Goal: Information Seeking & Learning: Learn about a topic

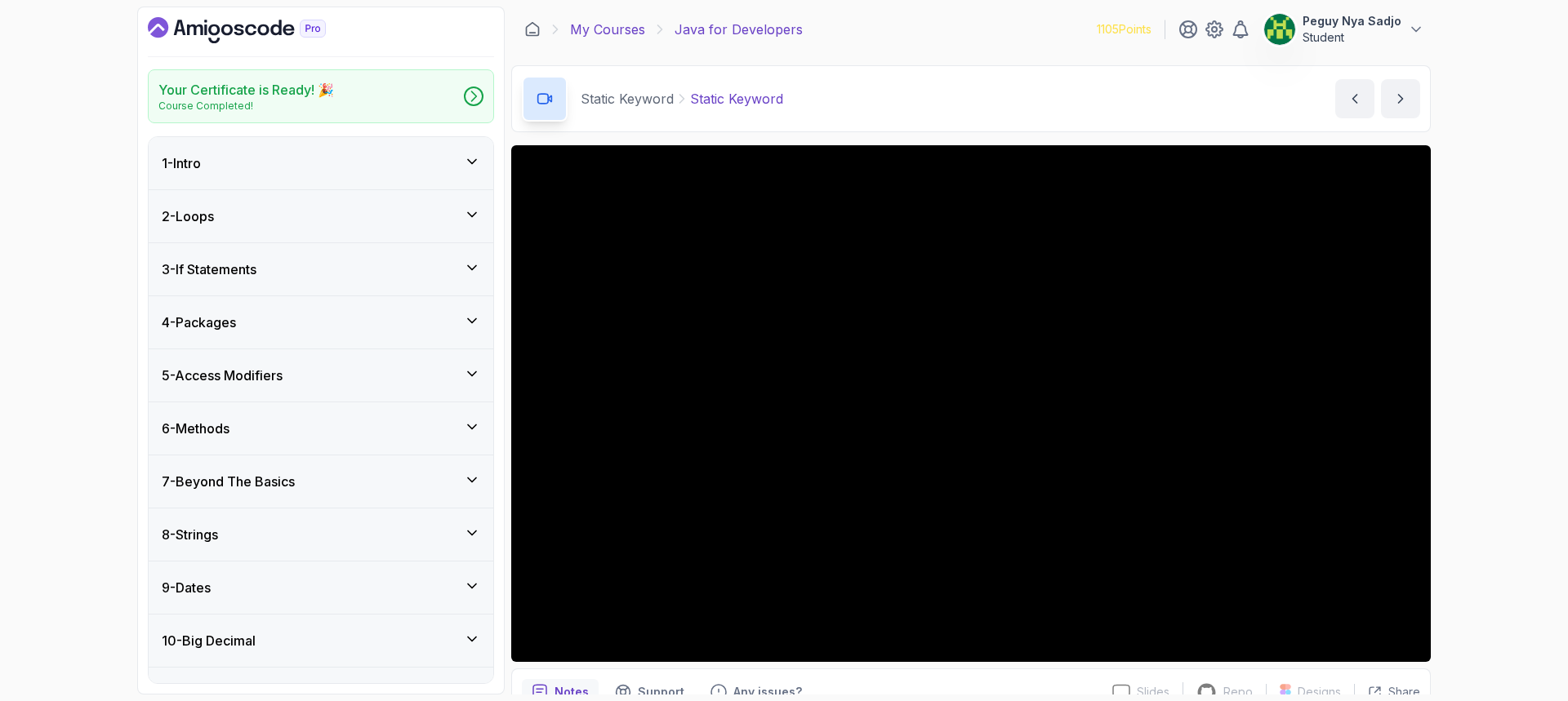
click at [598, 33] on link "My Courses" at bounding box center [607, 29] width 75 height 20
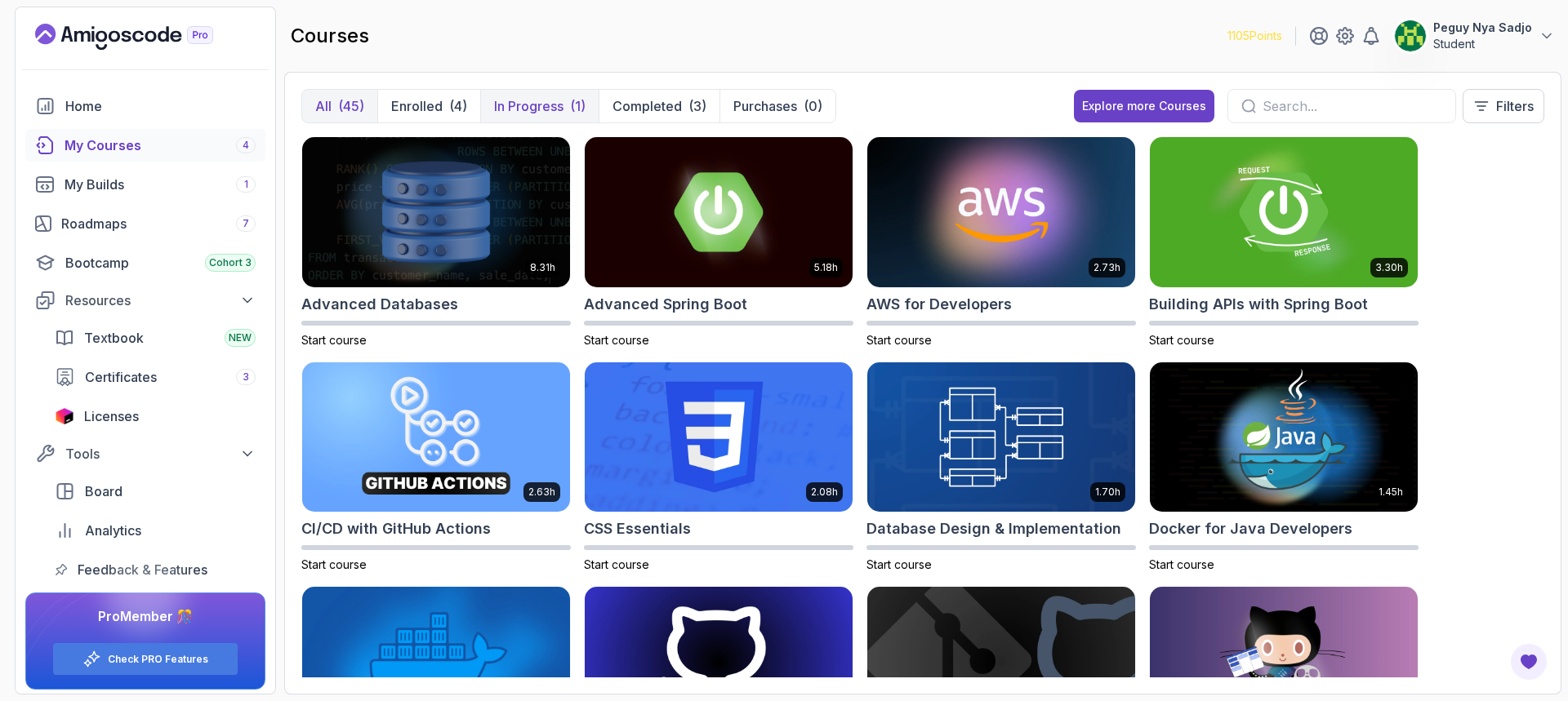
click at [515, 107] on p "In Progress" at bounding box center [529, 106] width 69 height 20
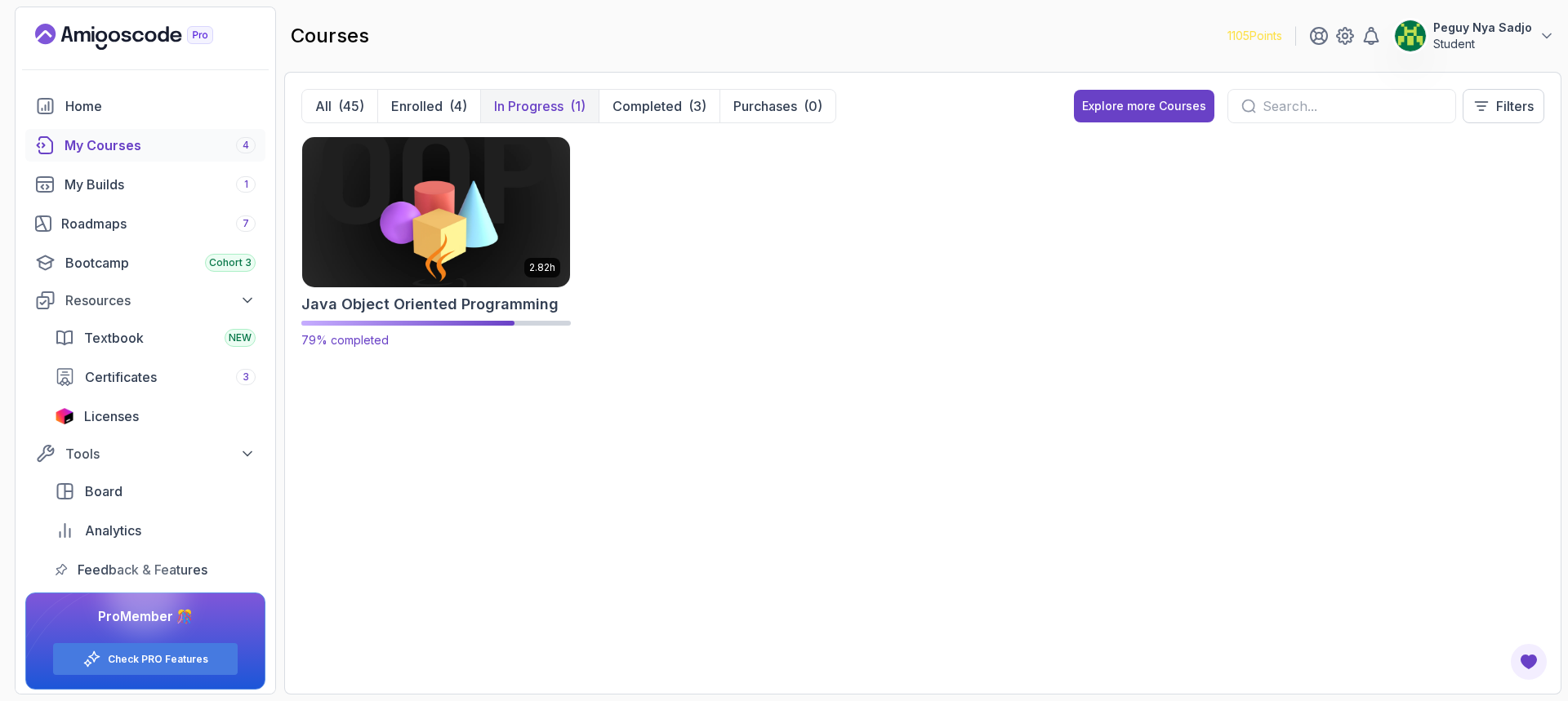
drag, startPoint x: 492, startPoint y: 170, endPoint x: 481, endPoint y: 180, distance: 14.9
click at [489, 169] on img at bounding box center [436, 212] width 281 height 158
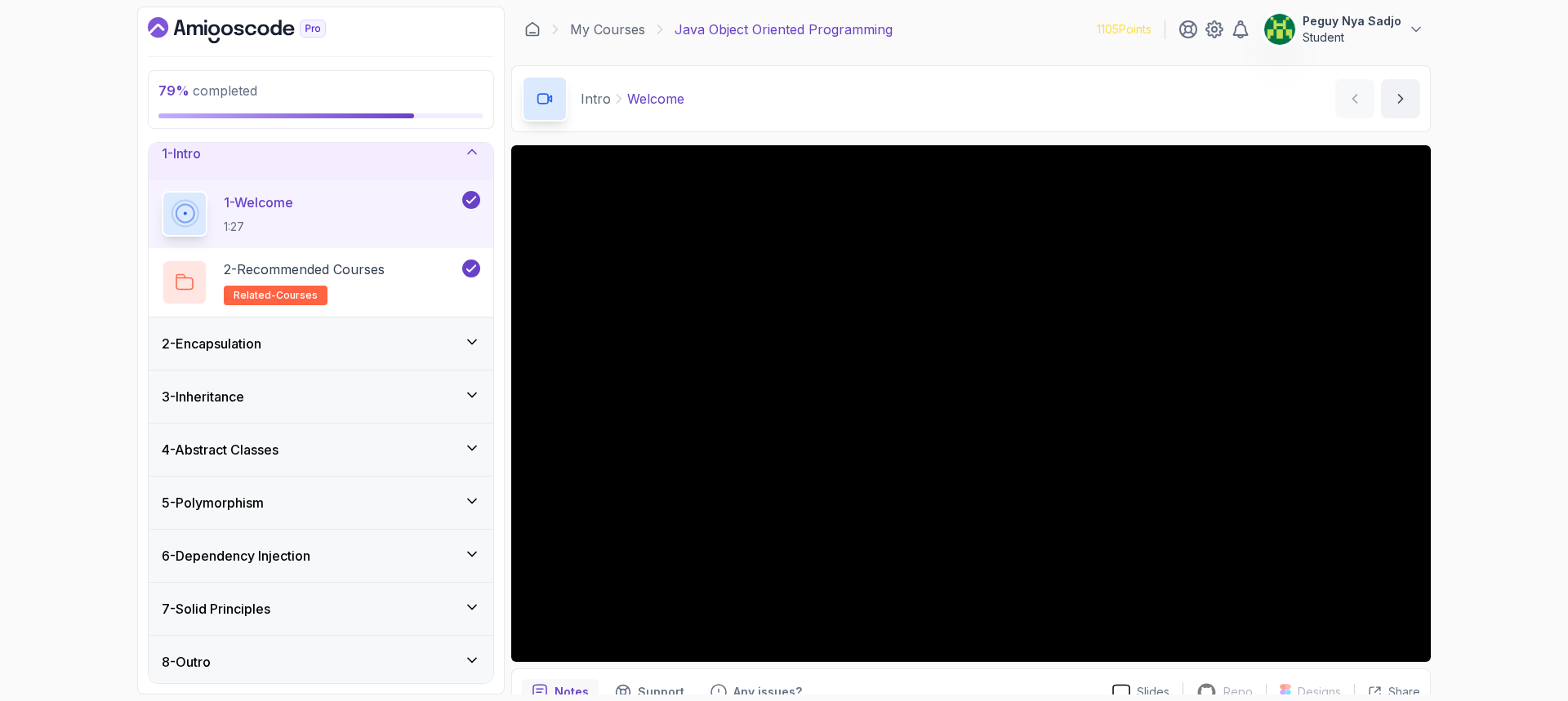
scroll to position [21, 0]
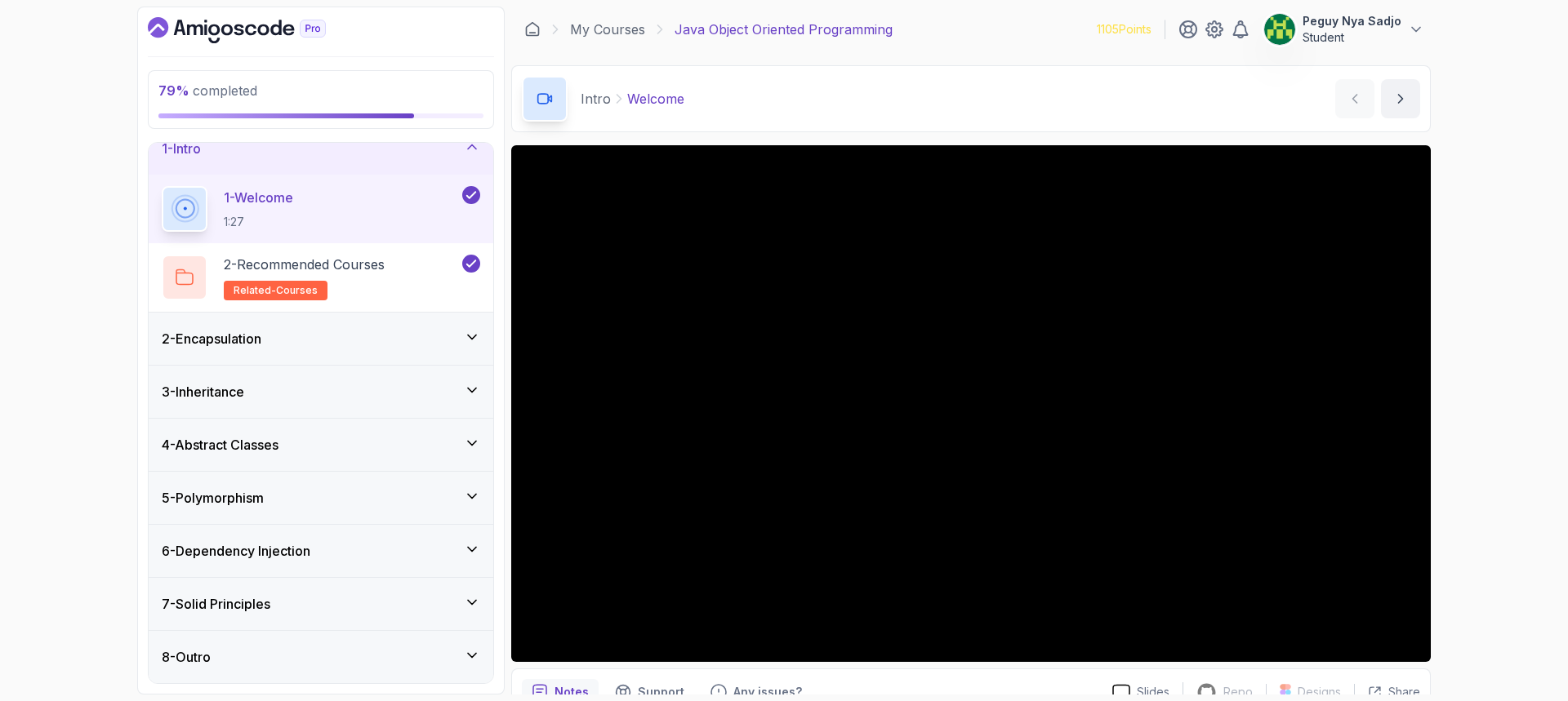
click at [470, 607] on icon at bounding box center [472, 602] width 16 height 16
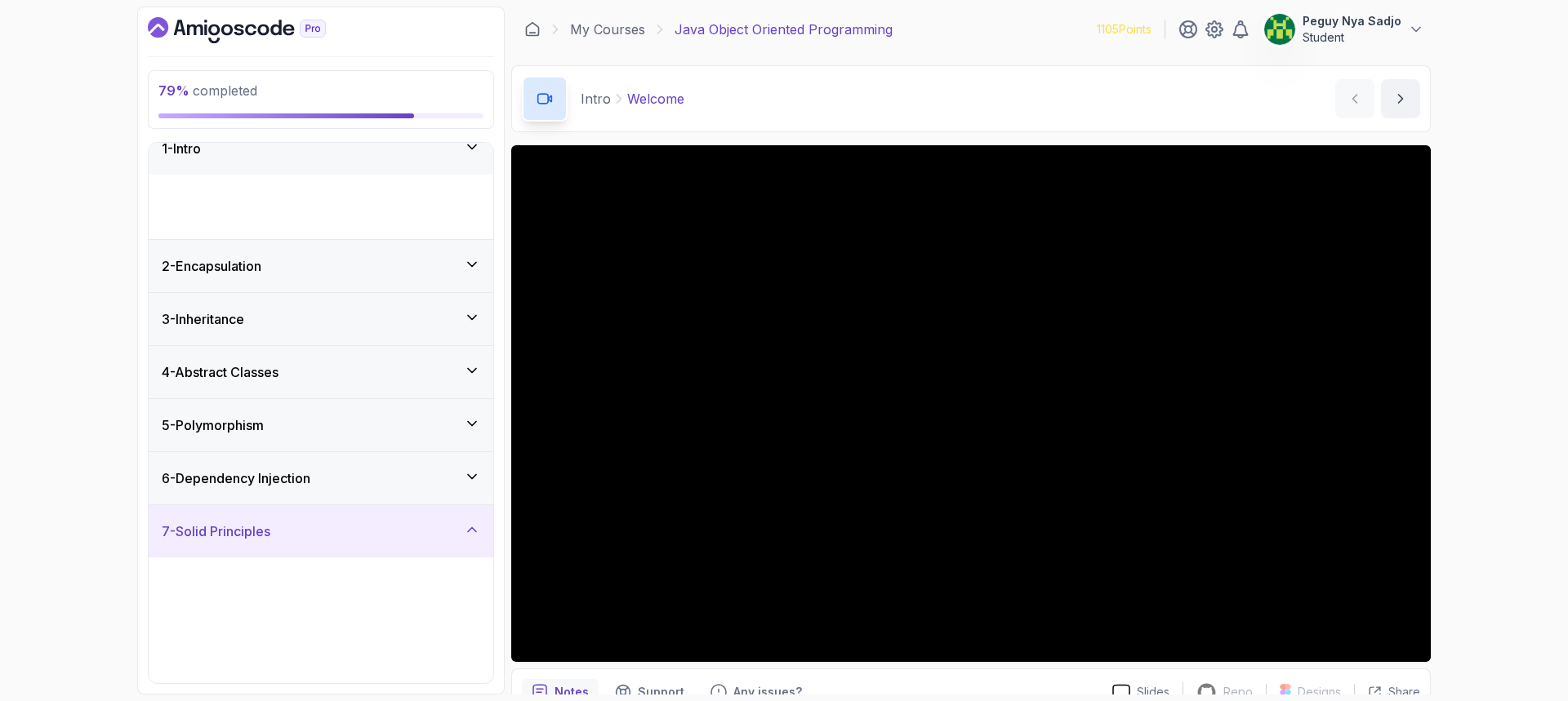
scroll to position [0, 0]
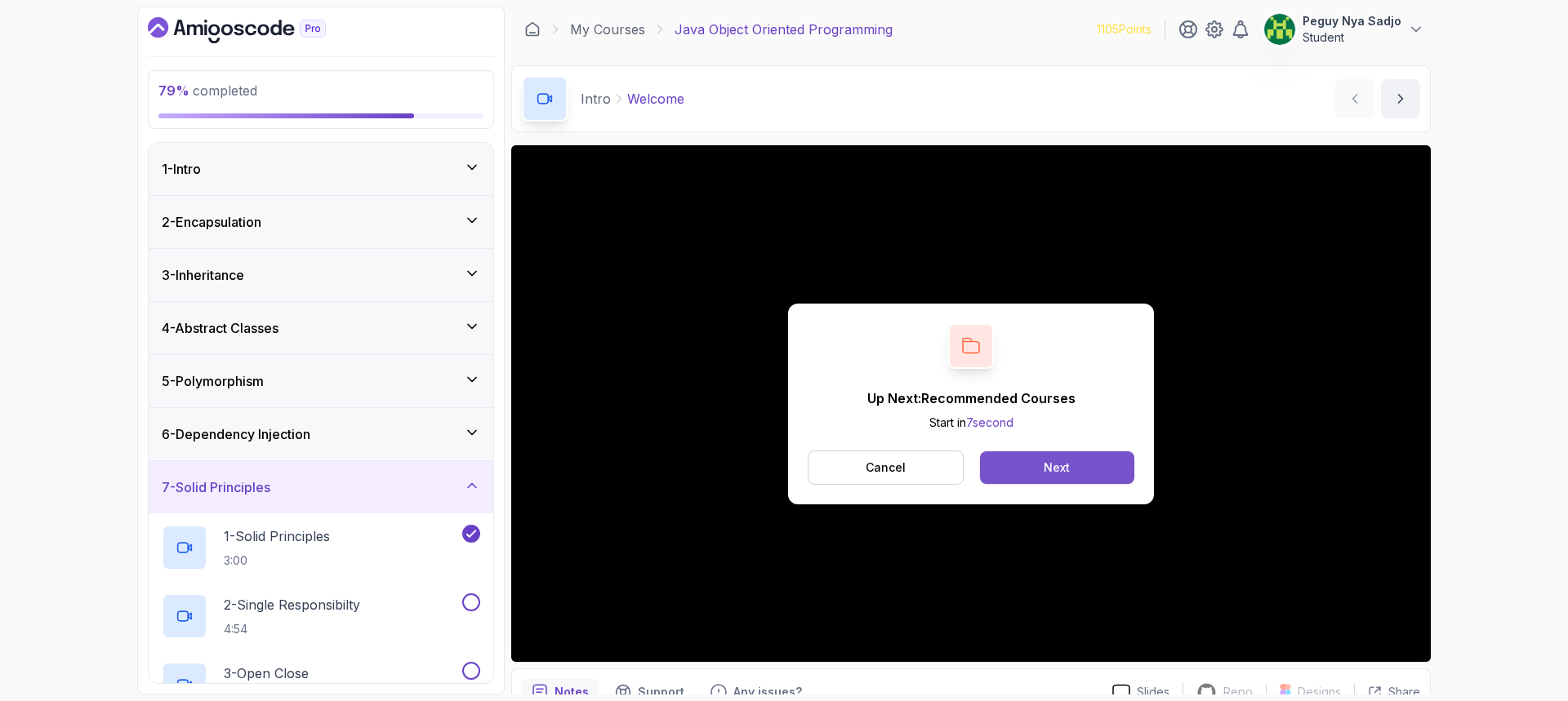
drag, startPoint x: 1079, startPoint y: 474, endPoint x: 990, endPoint y: 512, distance: 96.8
click at [1077, 475] on button "Next" at bounding box center [1057, 468] width 154 height 33
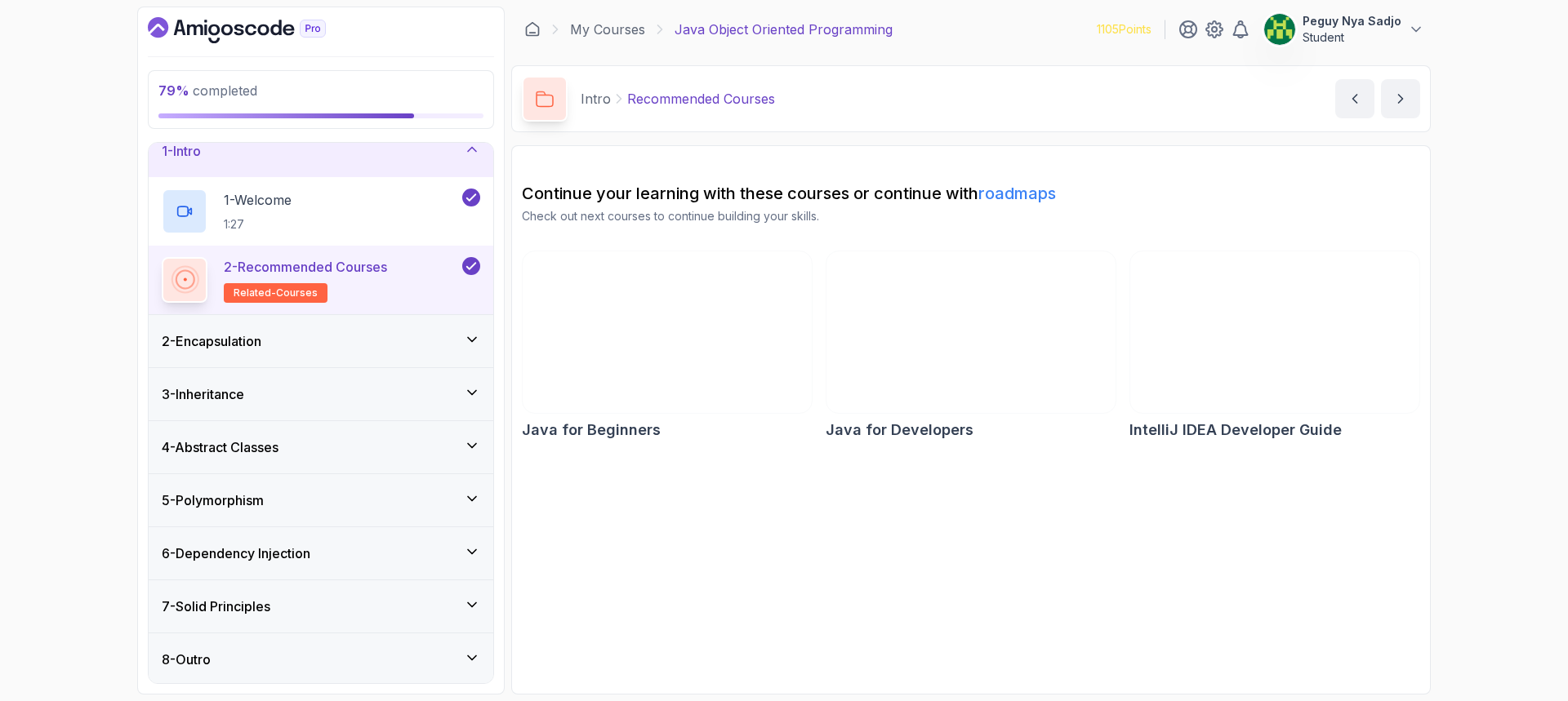
scroll to position [21, 0]
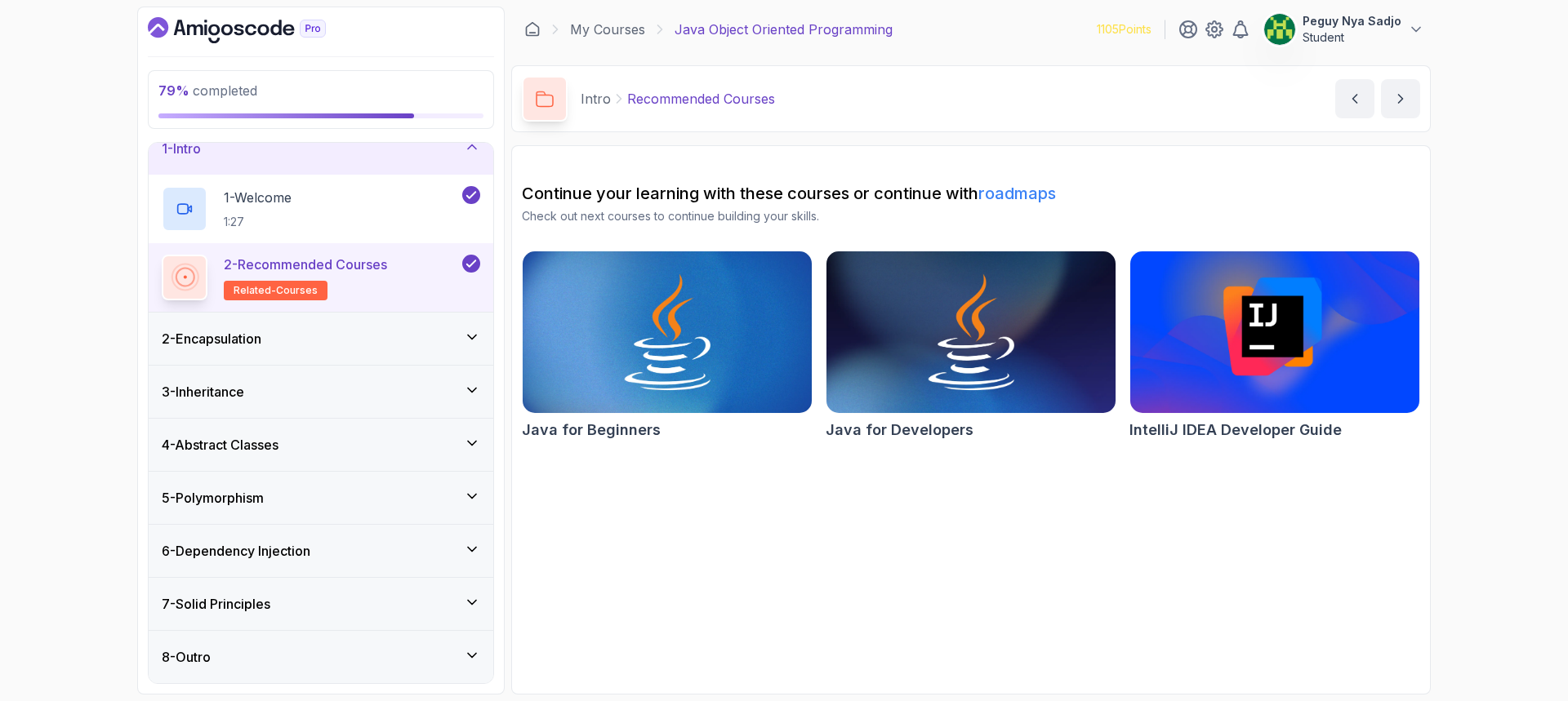
click at [482, 593] on div "7 - Solid Principles" at bounding box center [321, 604] width 345 height 52
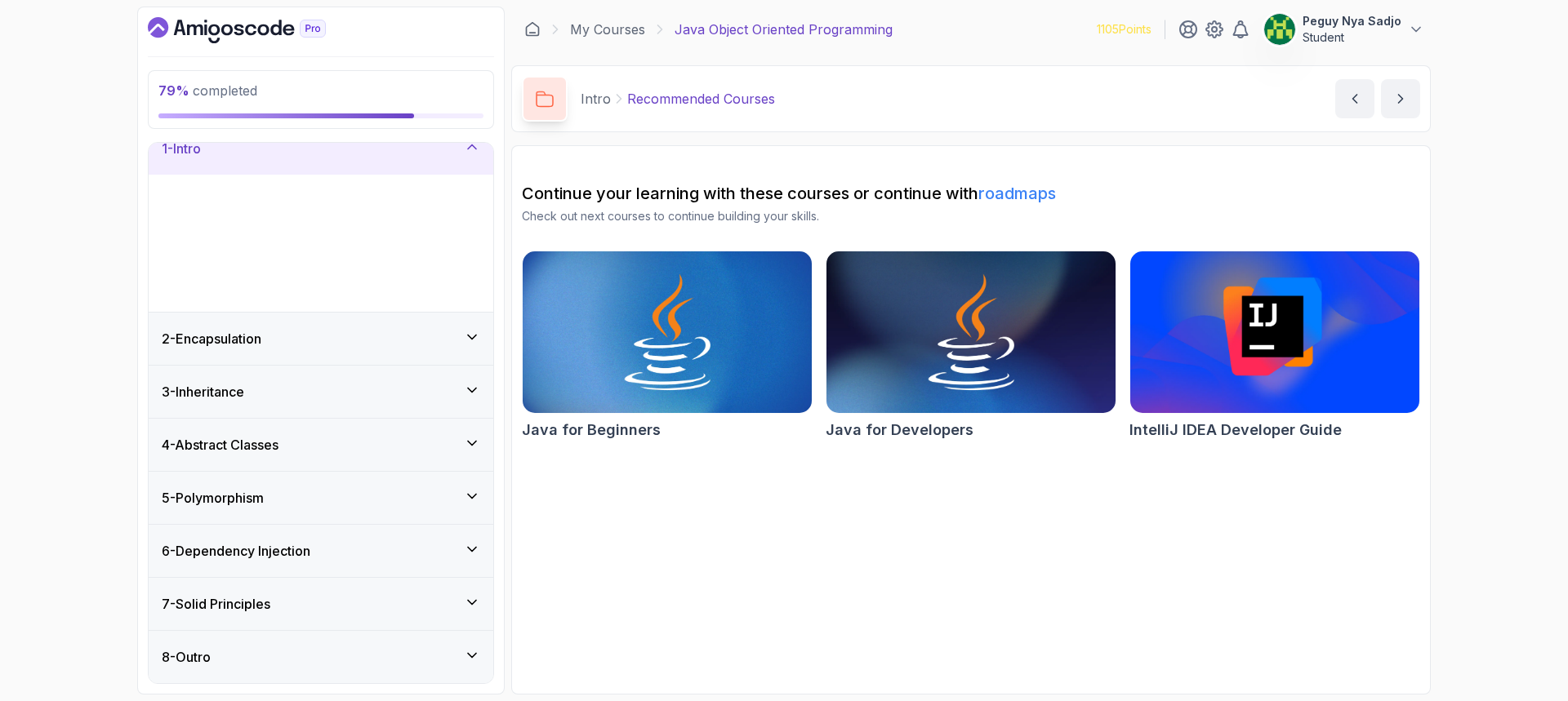
scroll to position [0, 0]
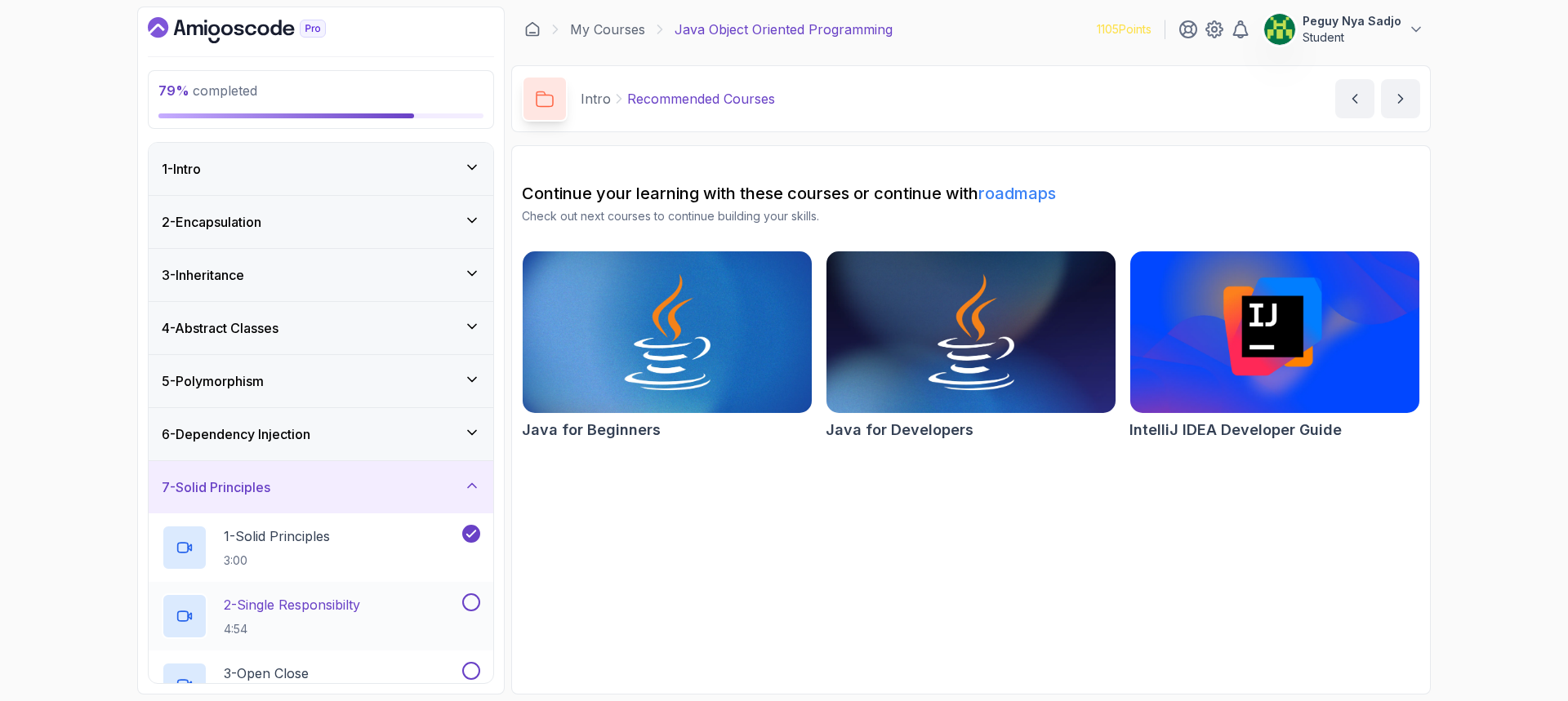
click at [382, 601] on div "2 - Single Responsibilty 4:54" at bounding box center [310, 616] width 297 height 46
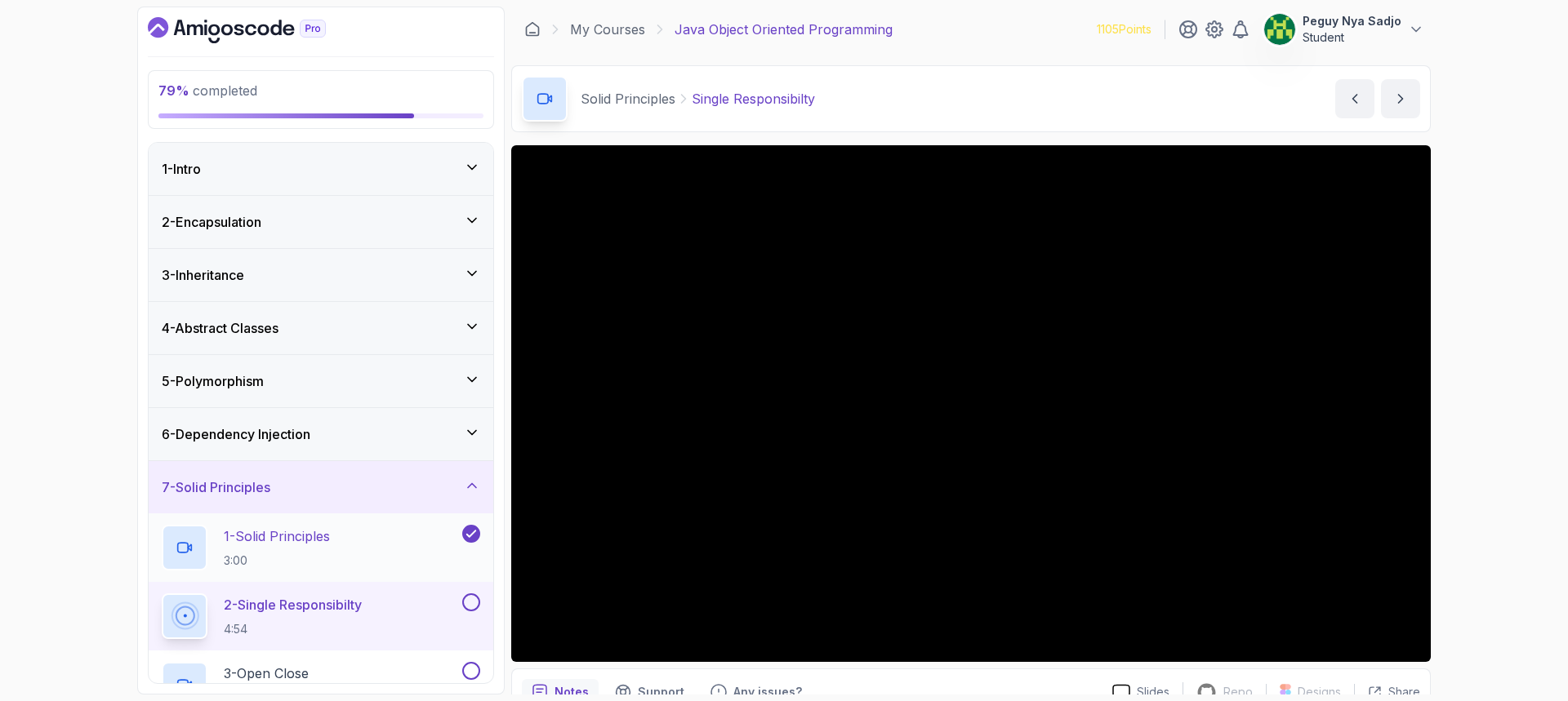
drag, startPoint x: 293, startPoint y: 543, endPoint x: 433, endPoint y: 563, distance: 141.4
click at [292, 543] on p "1 - Solid Principles" at bounding box center [276, 536] width 106 height 20
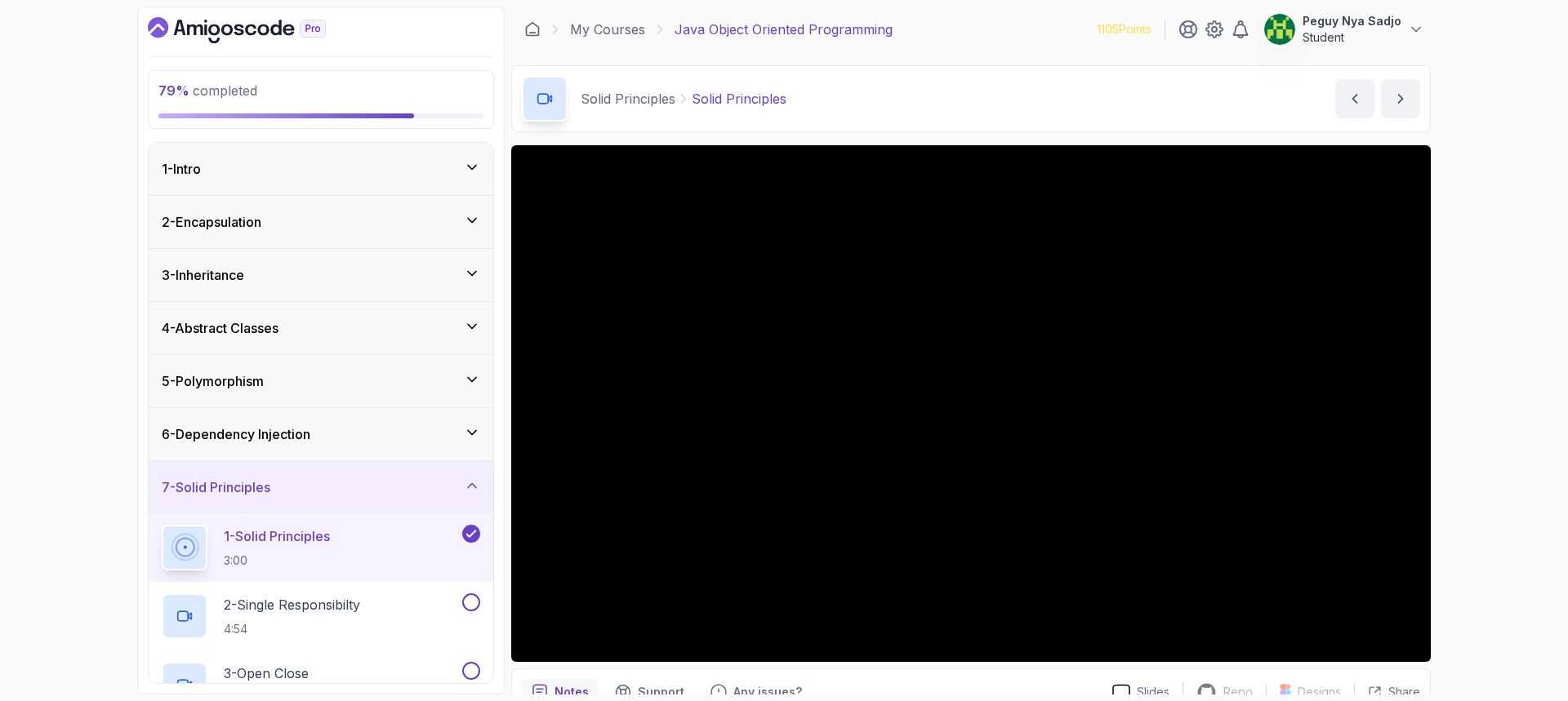
scroll to position [80, 0]
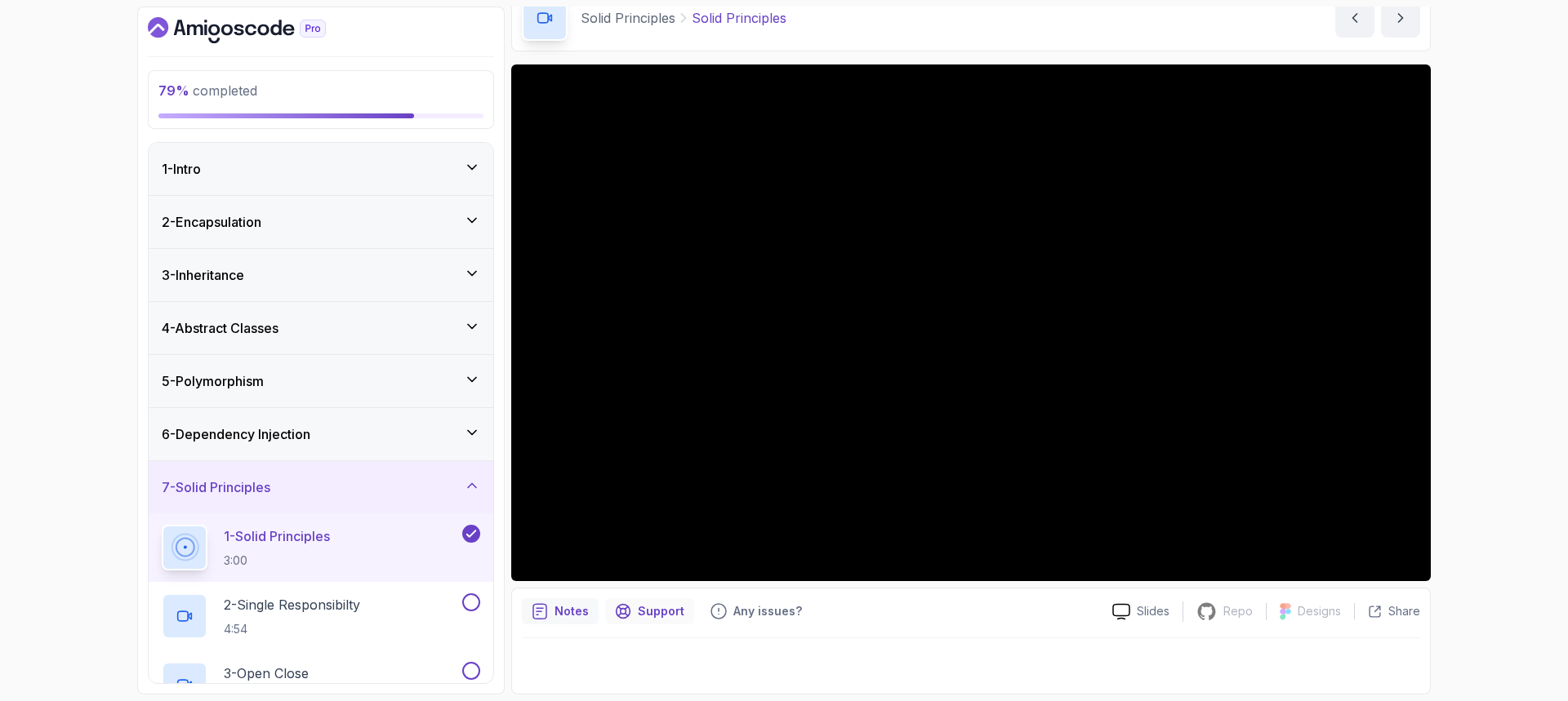
click at [655, 609] on p "Support" at bounding box center [661, 611] width 47 height 16
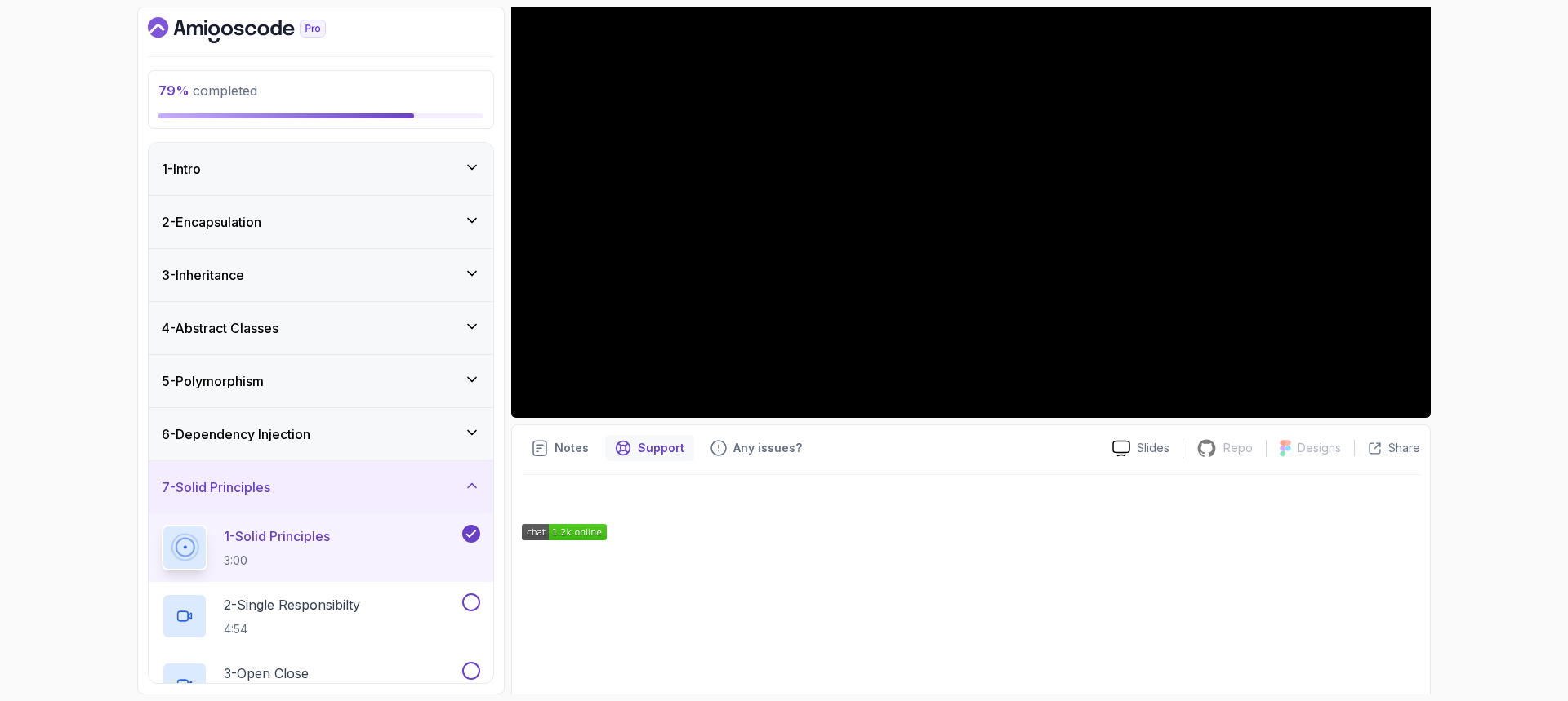
scroll to position [395, 0]
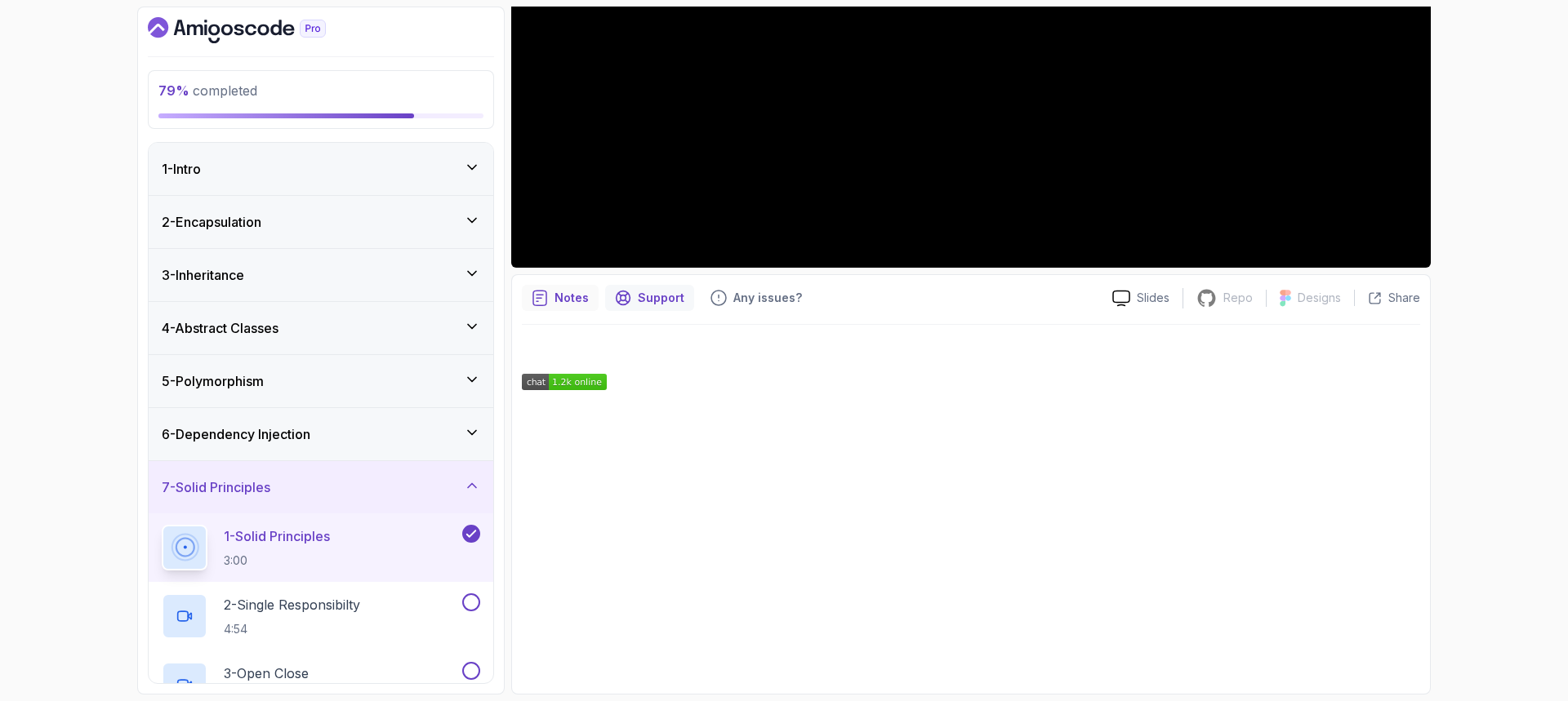
click at [571, 295] on p "Notes" at bounding box center [572, 298] width 35 height 16
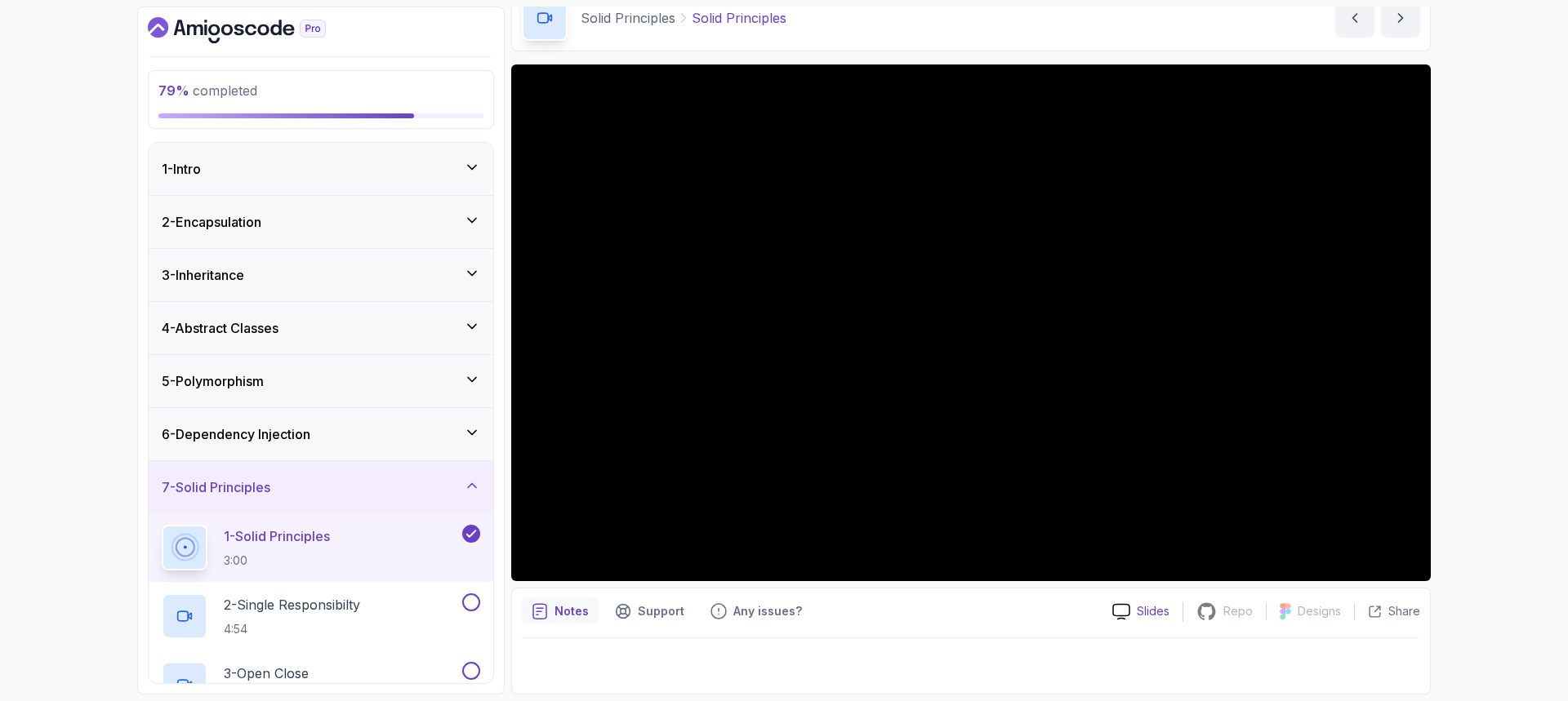
click at [1148, 613] on p "Slides" at bounding box center [1153, 611] width 33 height 16
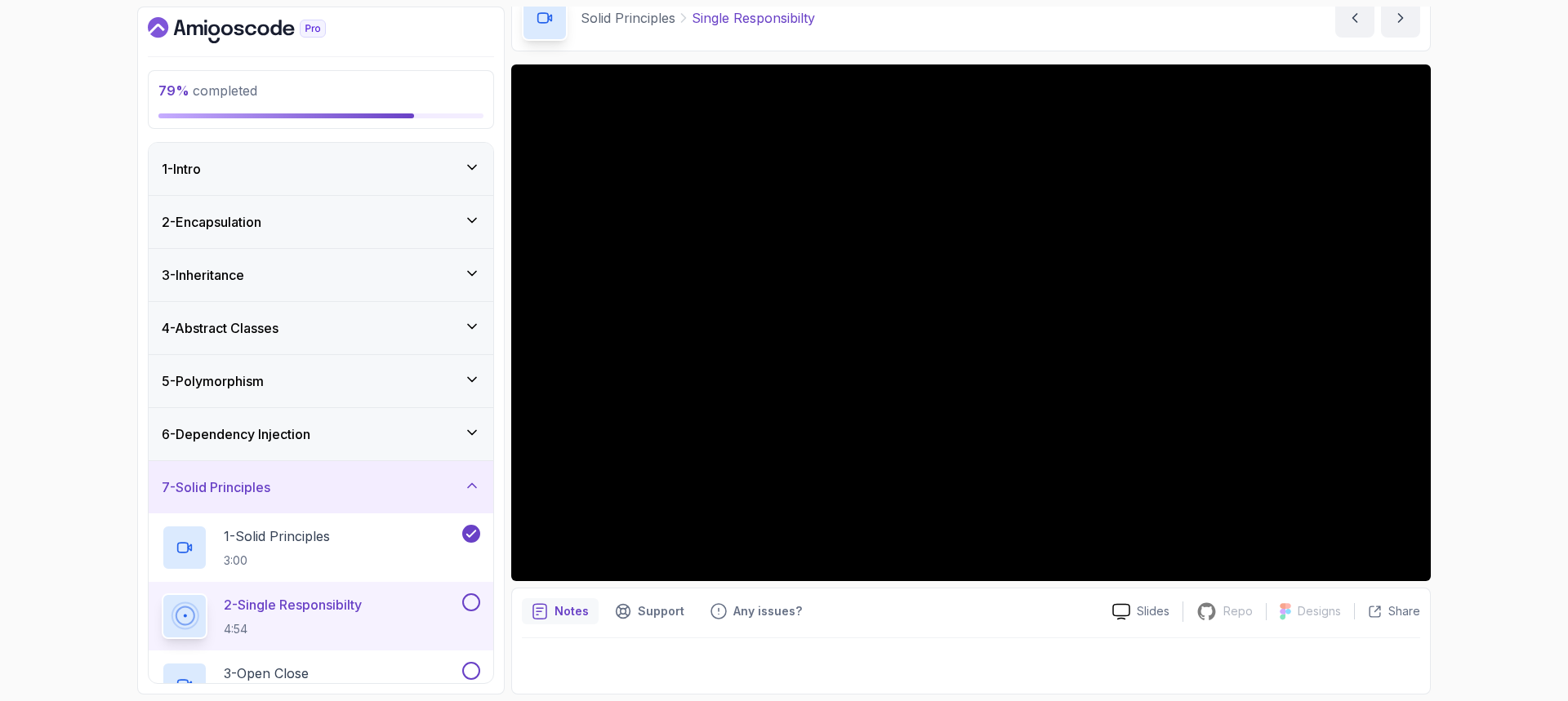
click at [466, 598] on button at bounding box center [471, 602] width 18 height 18
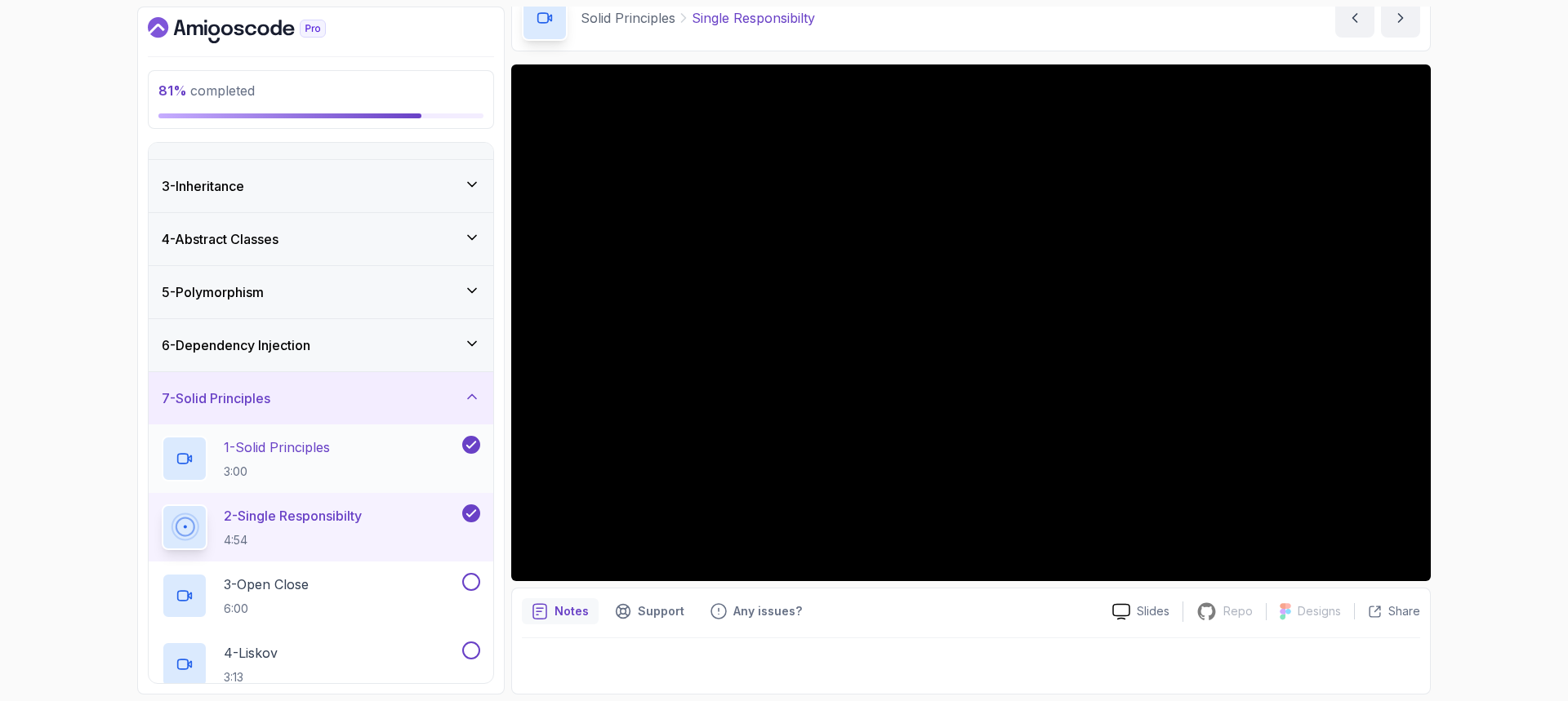
scroll to position [245, 0]
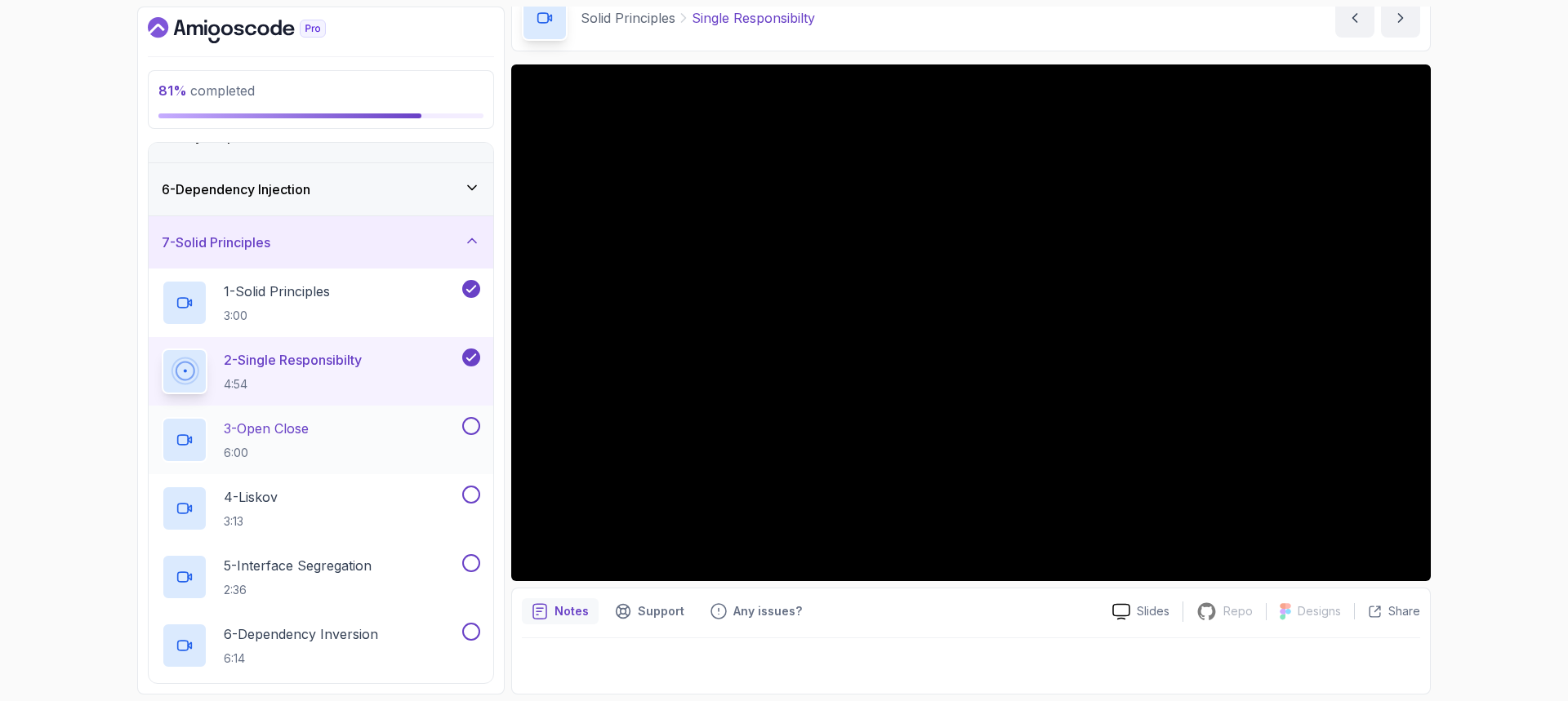
click at [338, 429] on div "3 - Open Close 6:00" at bounding box center [310, 440] width 297 height 46
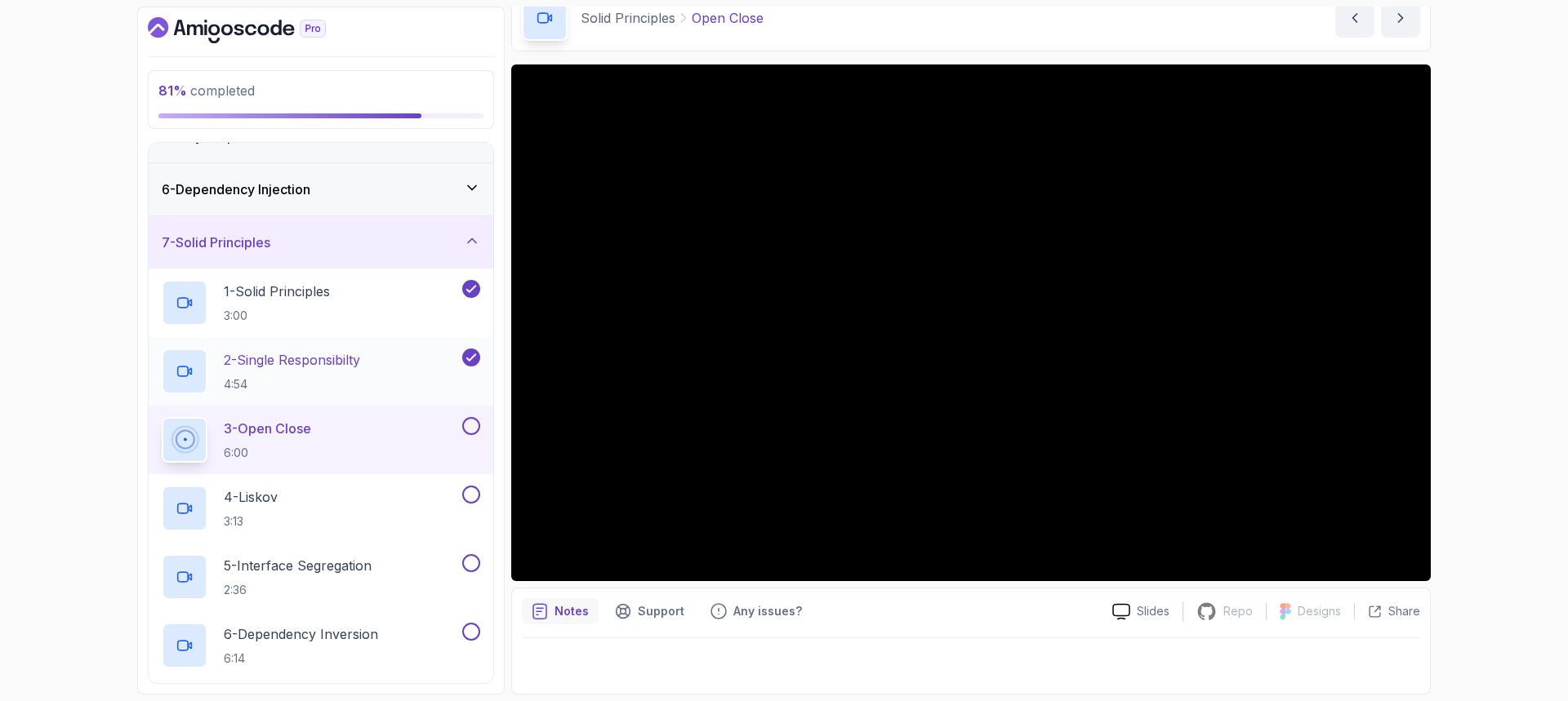
click at [272, 355] on p "2 - Single Responsibilty" at bounding box center [292, 360] width 137 height 20
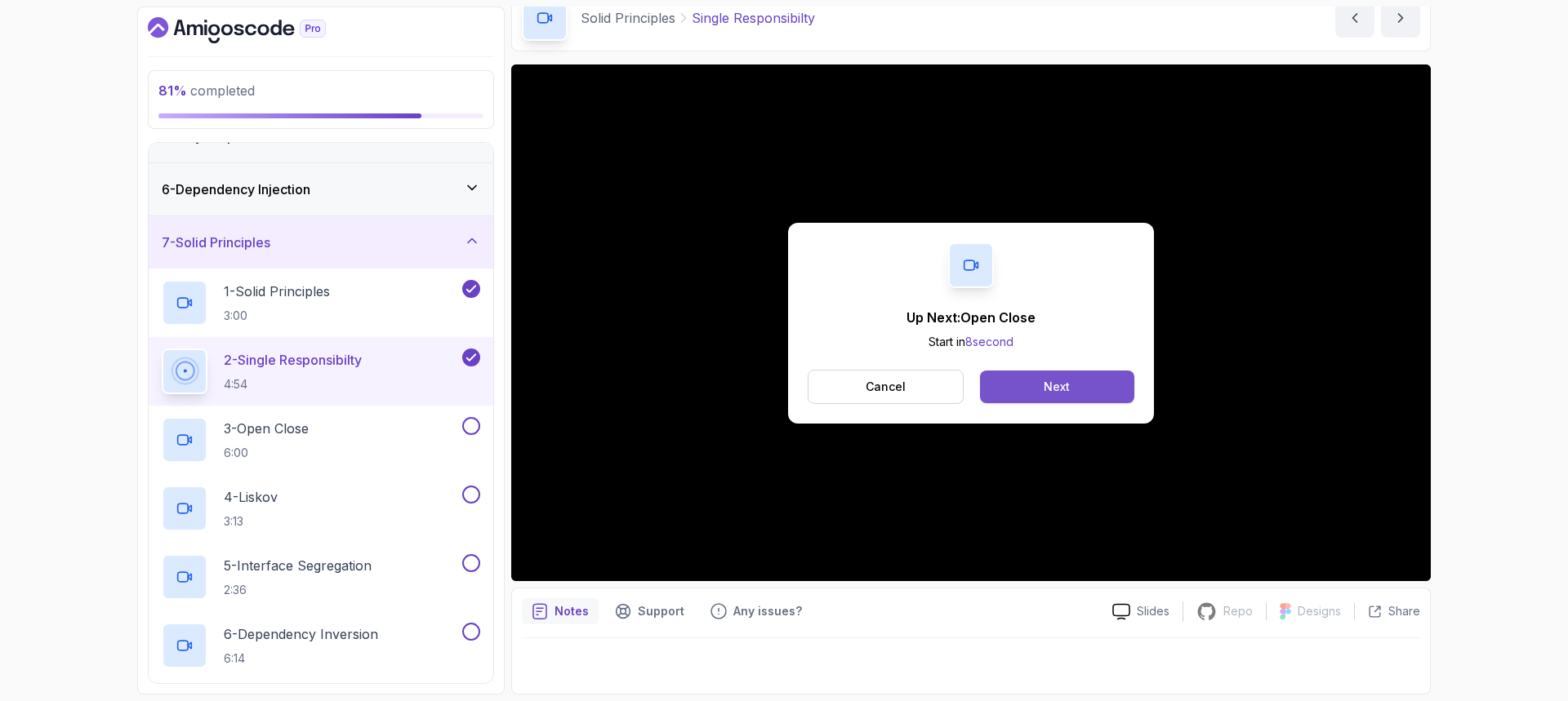
click at [1011, 396] on button "Next" at bounding box center [1057, 387] width 154 height 33
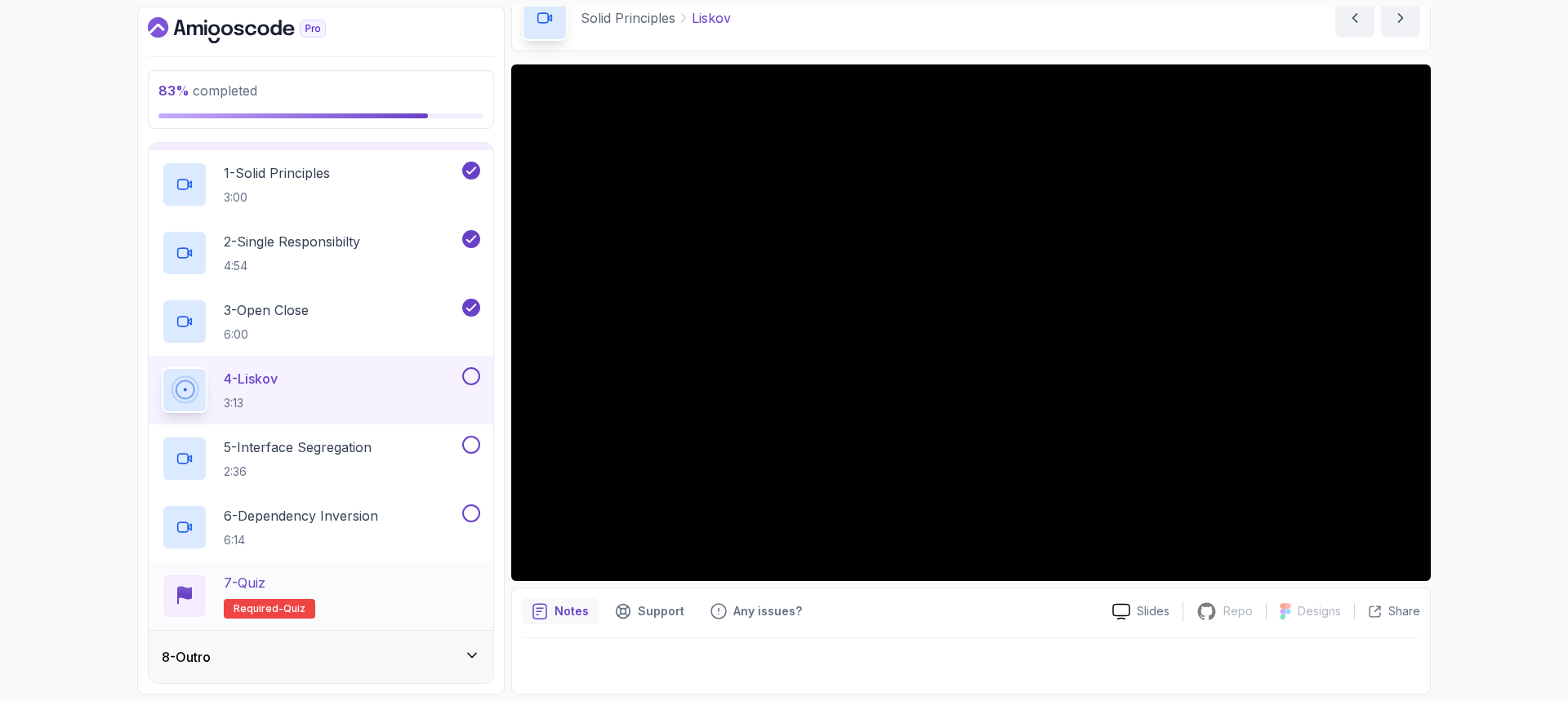
scroll to position [281, 0]
